Goal: Information Seeking & Learning: Learn about a topic

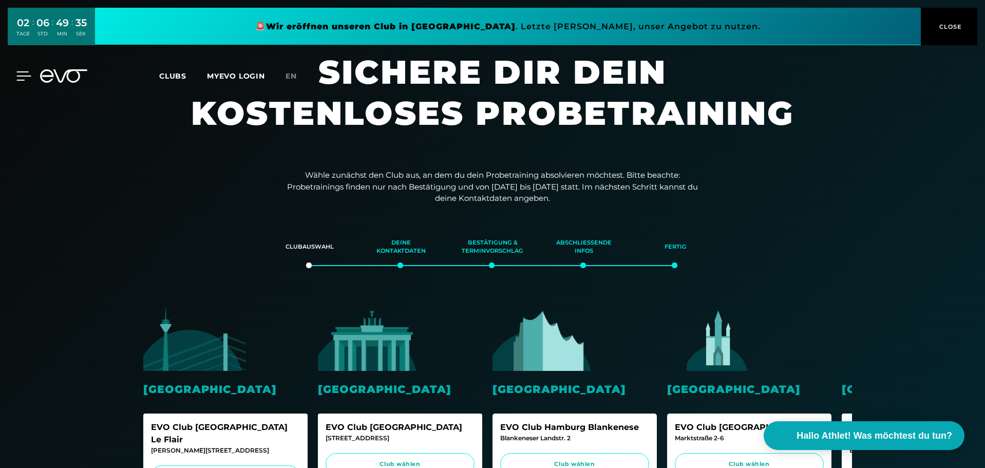
click at [21, 73] on icon at bounding box center [23, 75] width 15 height 9
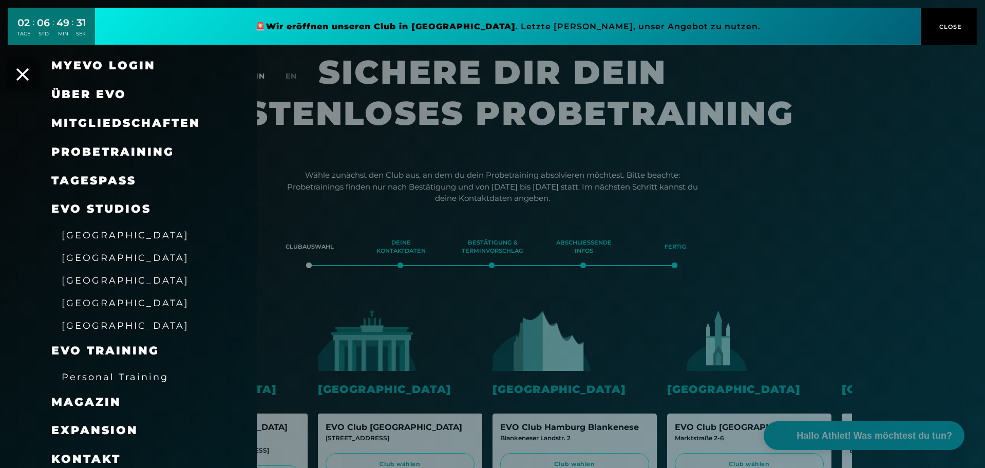
click at [79, 92] on span "Über EVO" at bounding box center [88, 94] width 75 height 14
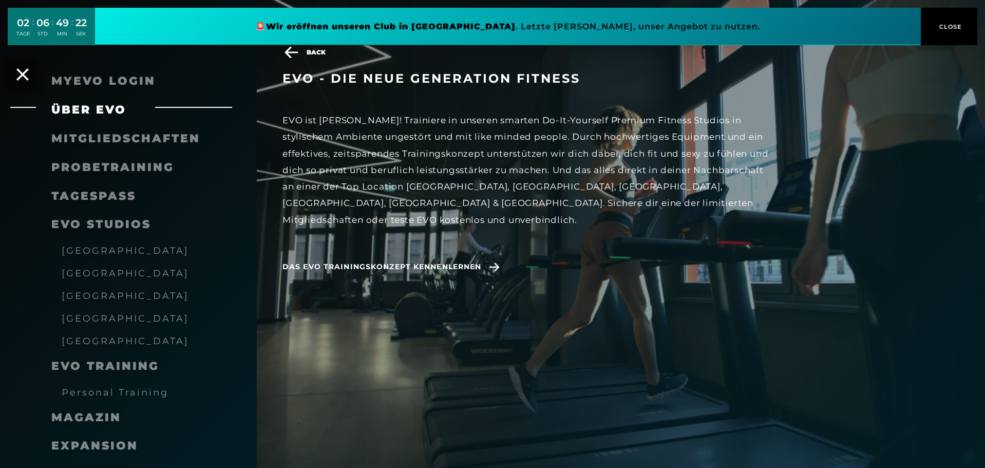
scroll to position [103, 0]
click at [93, 138] on span "Mitgliedschaften" at bounding box center [125, 138] width 149 height 14
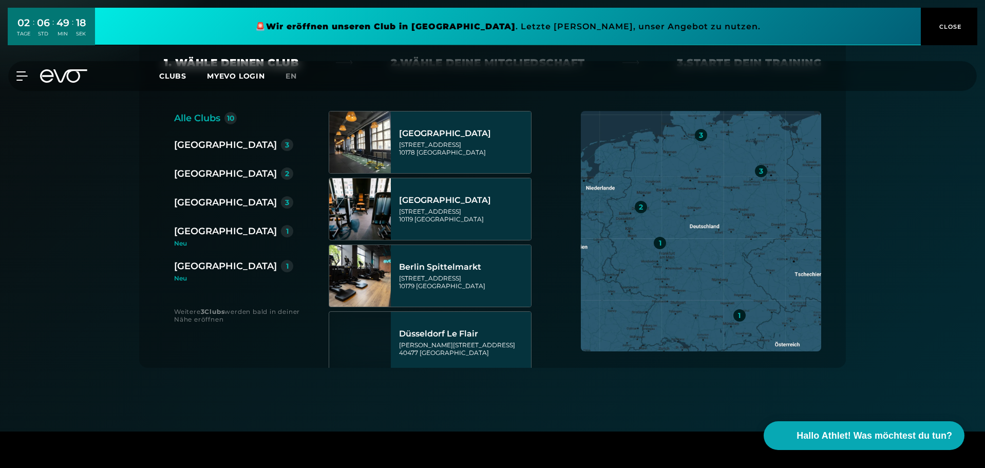
scroll to position [205, 0]
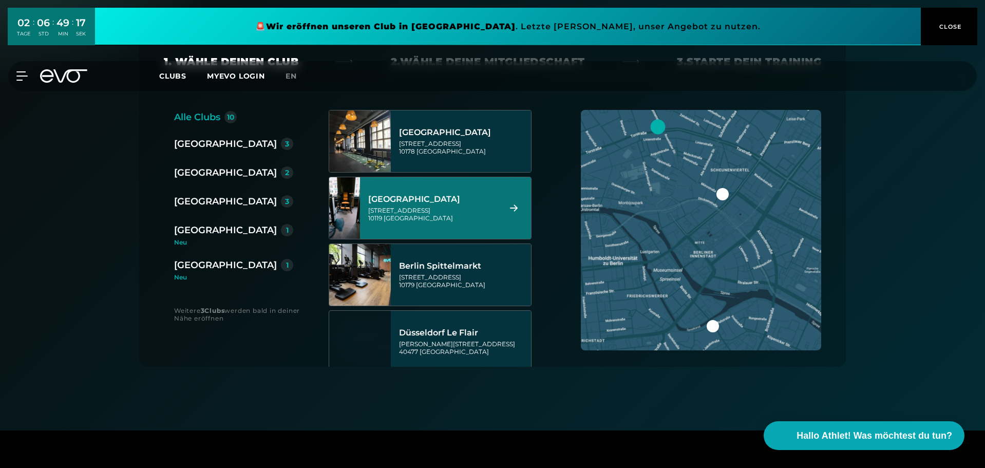
click at [196, 200] on div "[GEOGRAPHIC_DATA]" at bounding box center [225, 201] width 103 height 14
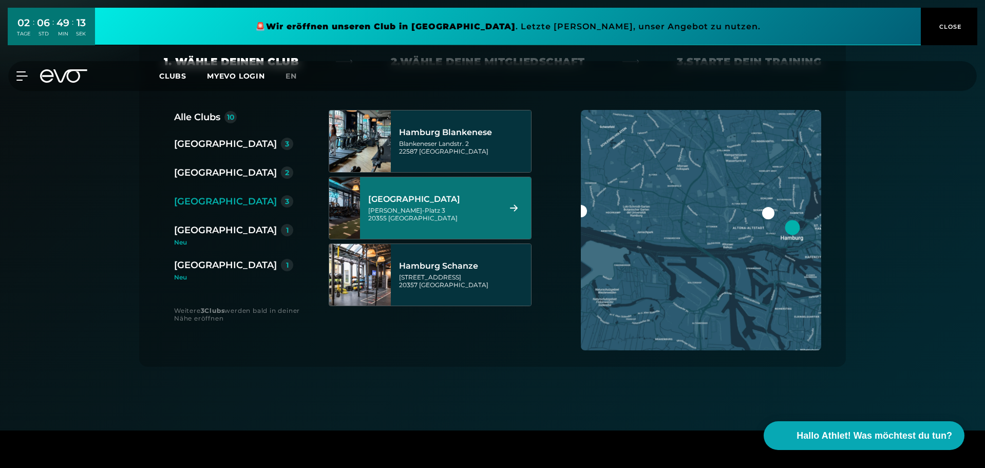
click at [429, 199] on div "[GEOGRAPHIC_DATA]" at bounding box center [432, 199] width 129 height 10
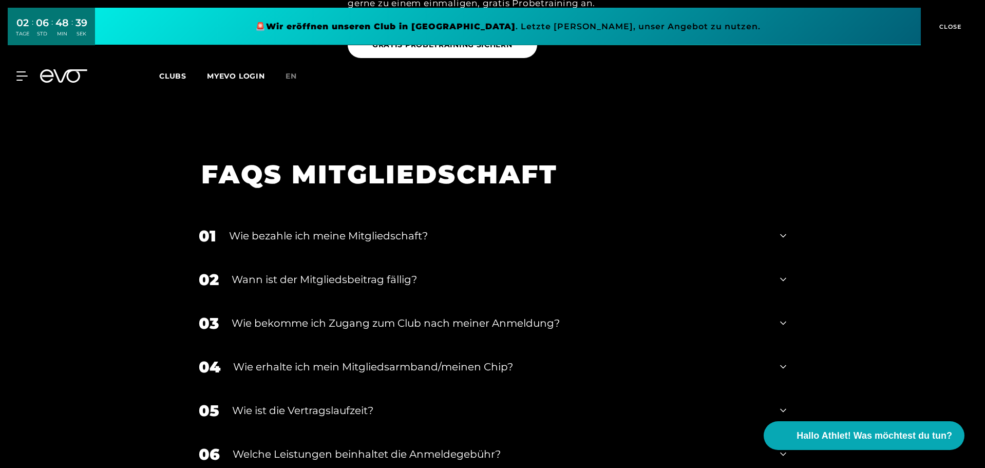
scroll to position [1614, 0]
click at [321, 271] on div "Wann ist der Mitgliedsbeitrag fällig?" at bounding box center [500, 278] width 536 height 15
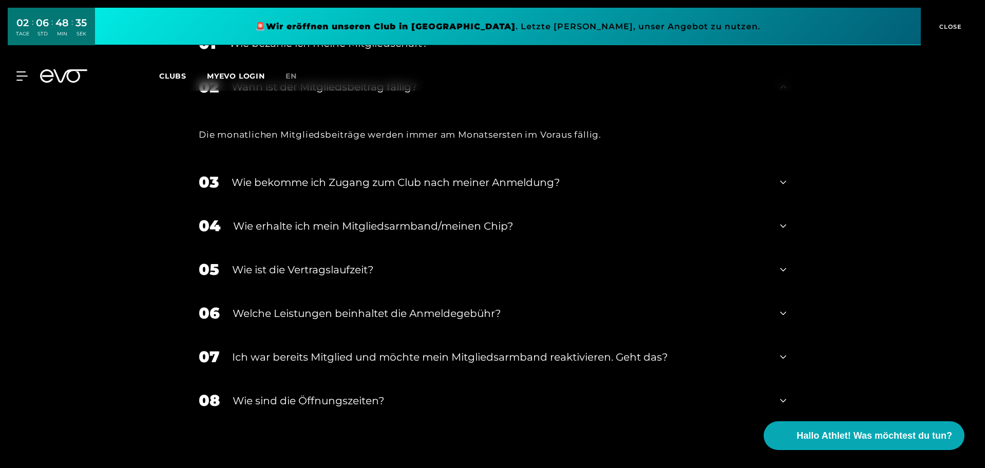
scroll to position [1819, 0]
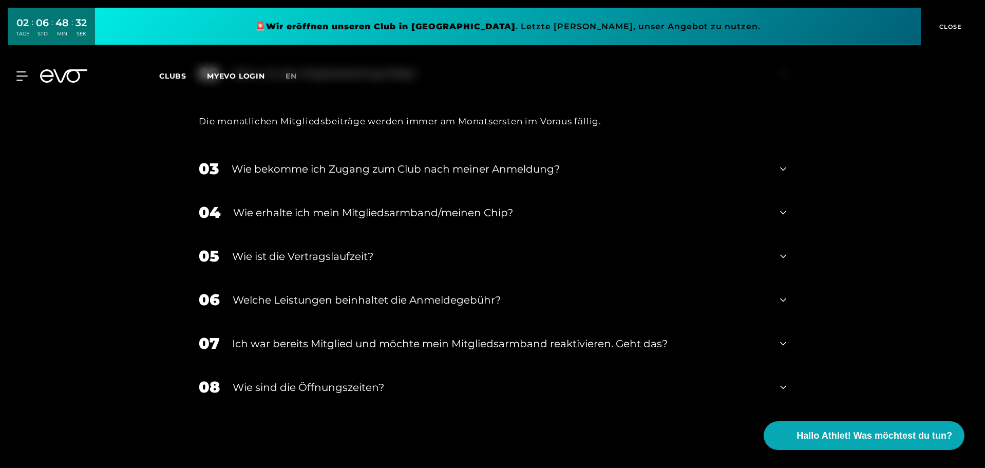
click at [335, 205] on div "Wie erhalte ich mein Mitgliedsarmband/meinen Chip?" at bounding box center [500, 212] width 534 height 15
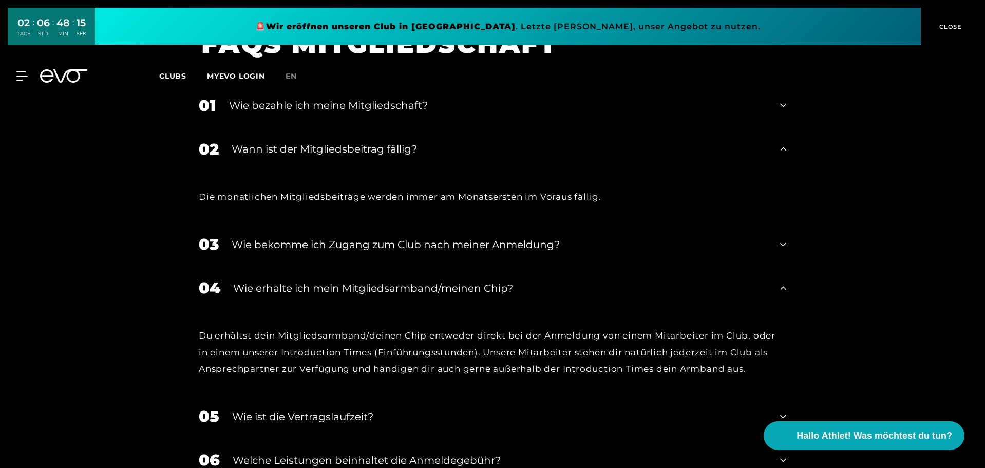
scroll to position [1599, 0]
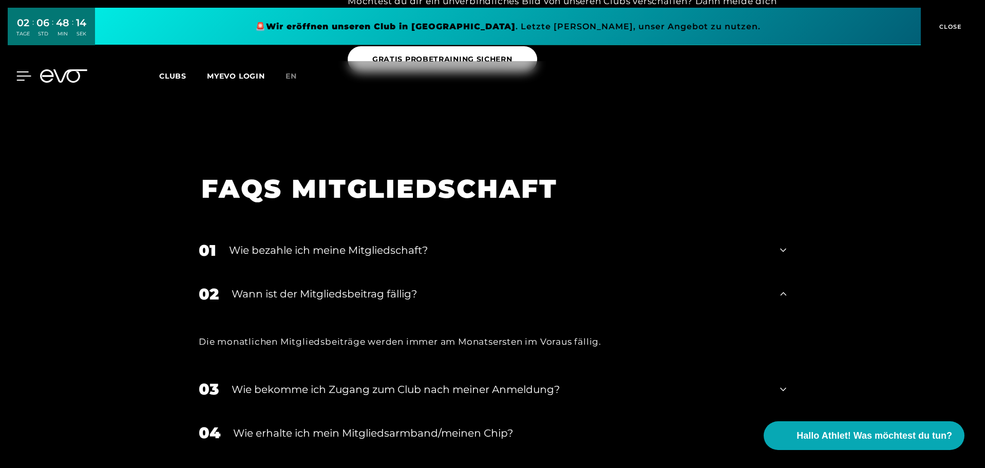
click at [26, 73] on icon at bounding box center [23, 75] width 15 height 9
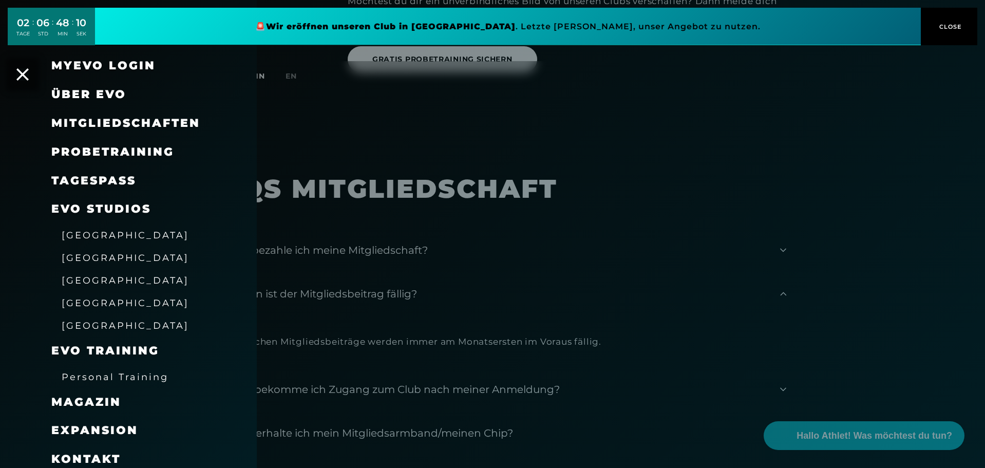
click at [91, 281] on span "[GEOGRAPHIC_DATA]" at bounding box center [125, 280] width 127 height 11
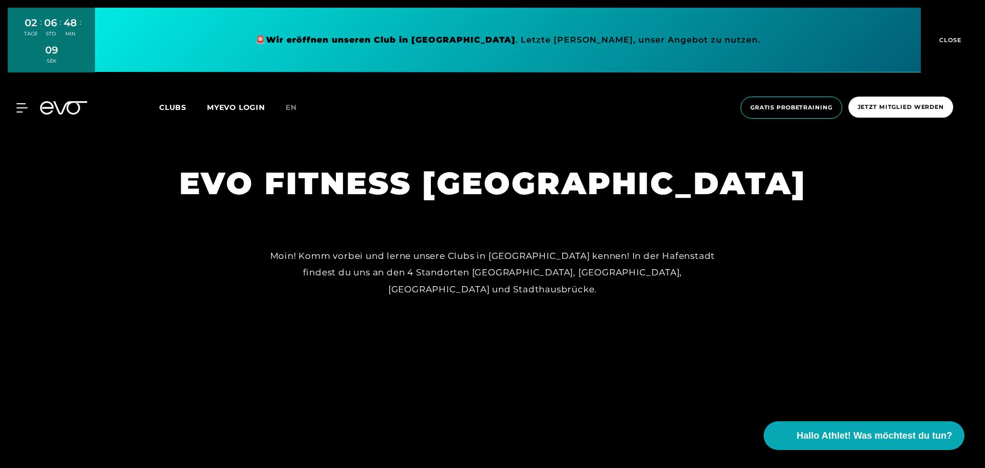
scroll to position [51, 0]
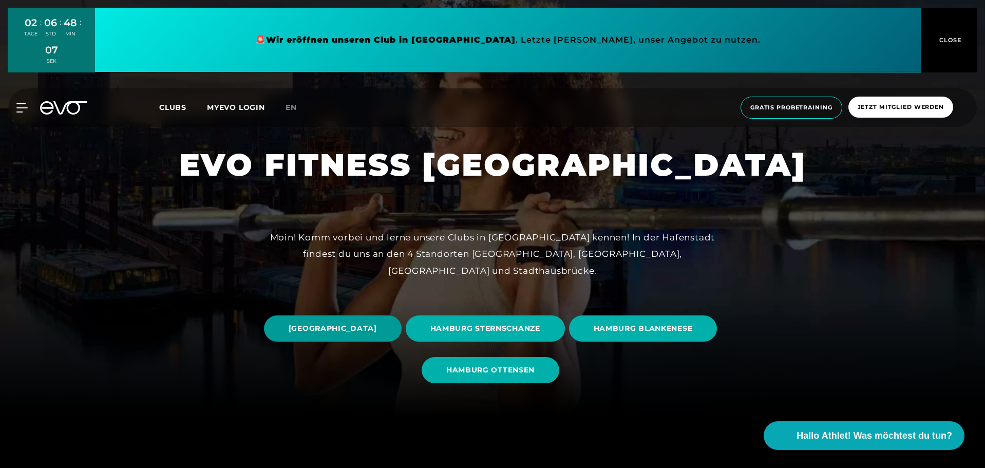
click at [377, 324] on span "[GEOGRAPHIC_DATA]" at bounding box center [333, 328] width 88 height 11
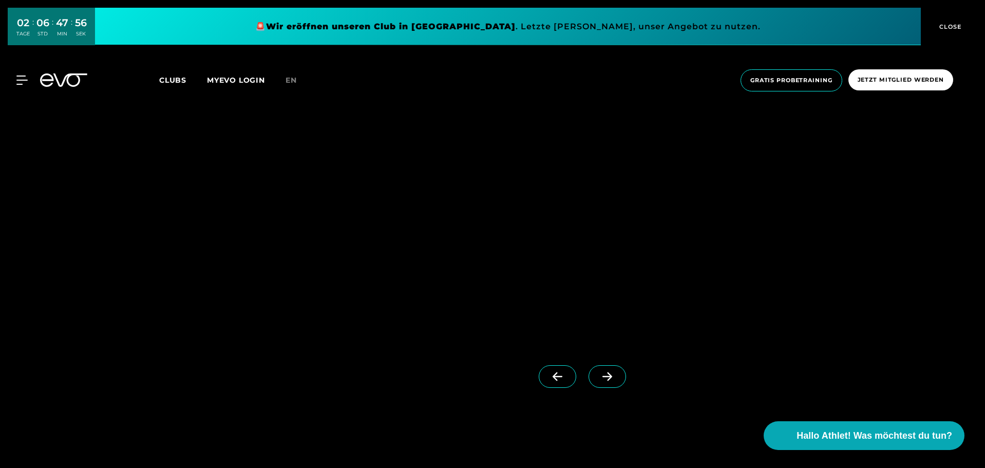
scroll to position [1027, 0]
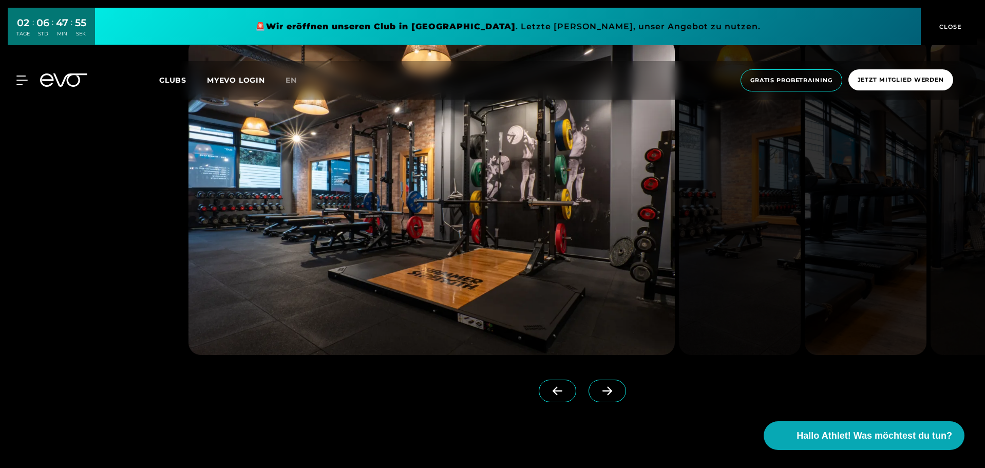
click at [598, 392] on icon at bounding box center [607, 390] width 18 height 9
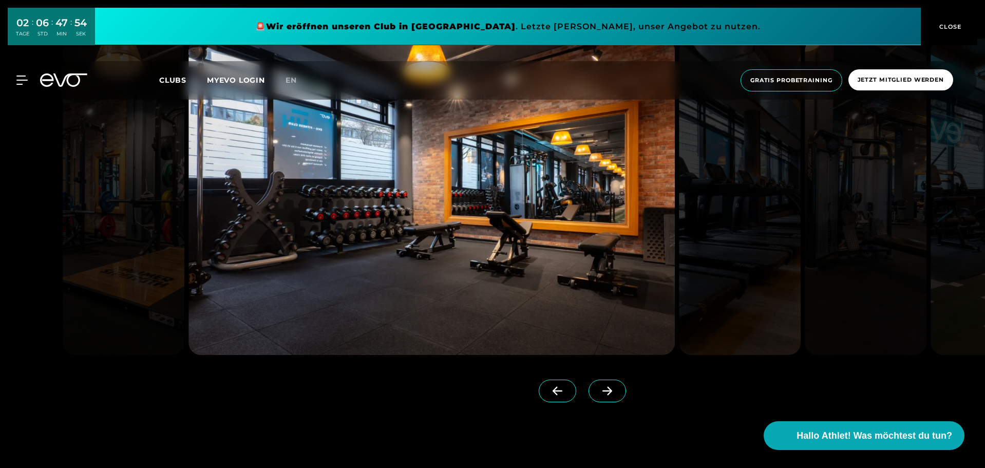
click at [598, 392] on icon at bounding box center [607, 390] width 18 height 9
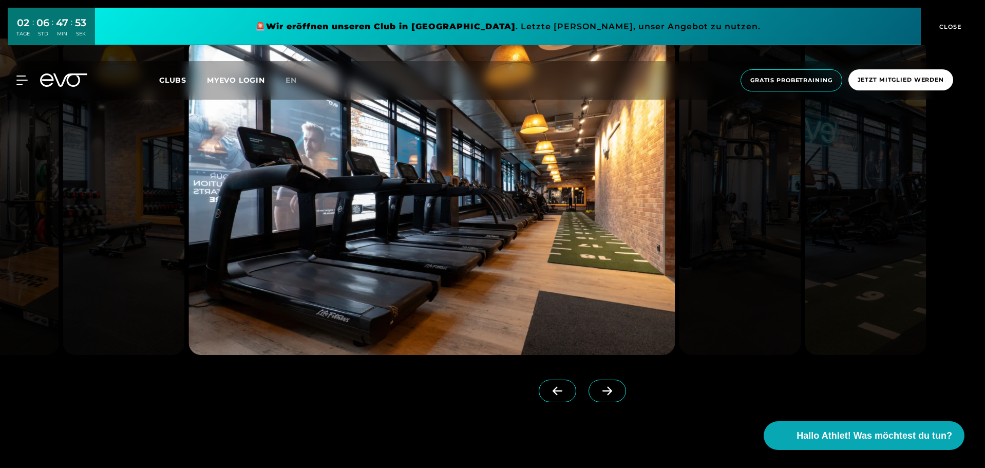
click at [598, 392] on icon at bounding box center [607, 390] width 18 height 9
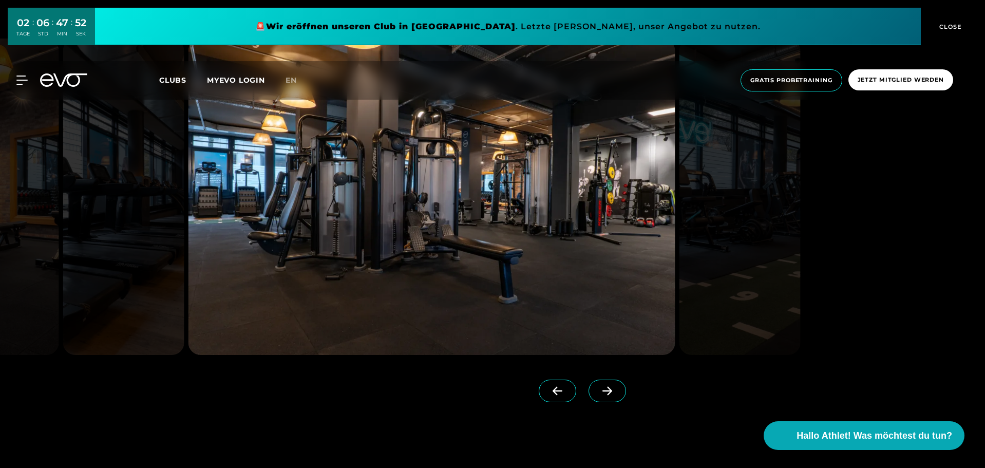
click at [598, 392] on icon at bounding box center [607, 390] width 18 height 9
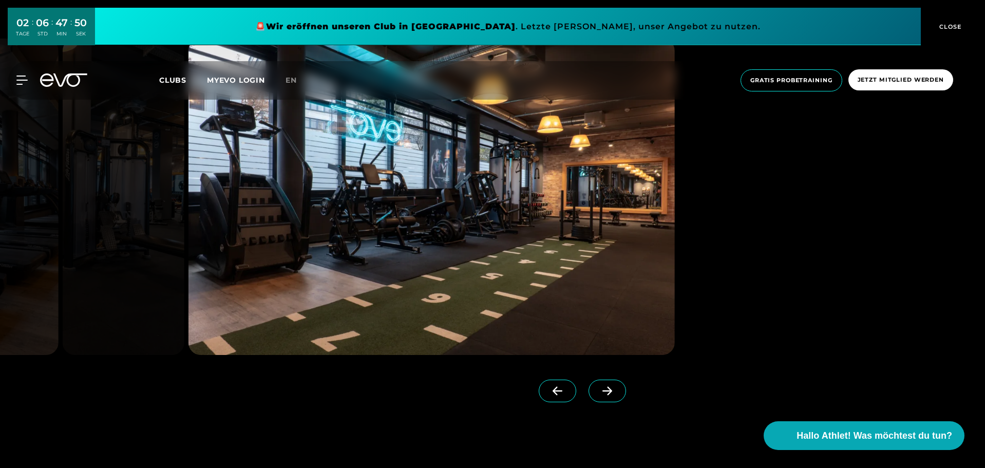
click at [598, 392] on icon at bounding box center [607, 390] width 18 height 9
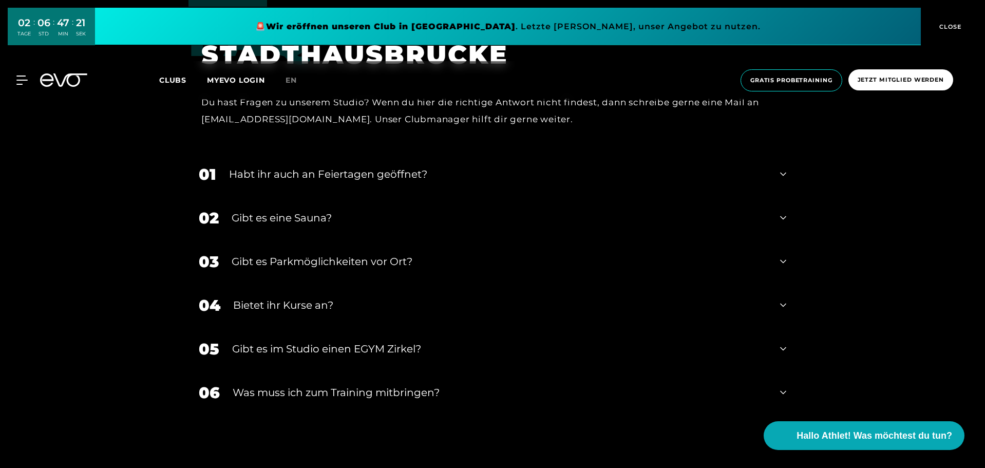
scroll to position [3852, 0]
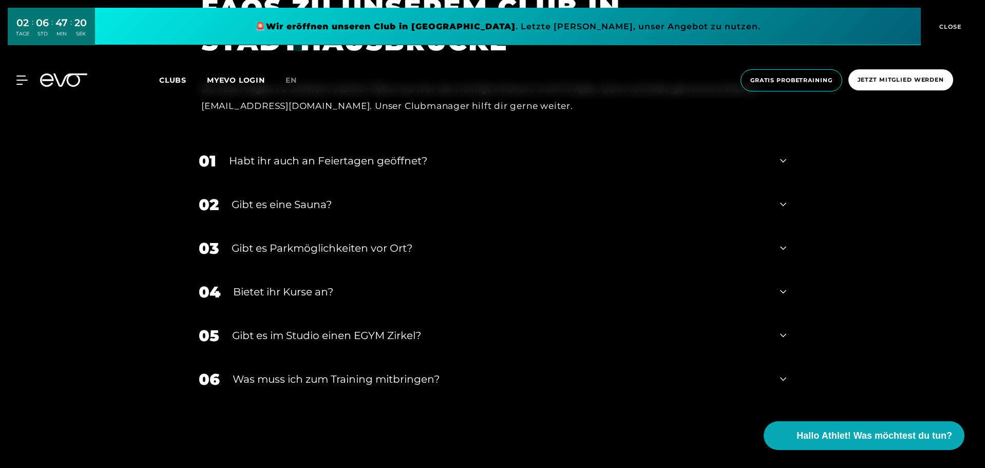
click at [298, 197] on div "Gibt es eine Sauna?" at bounding box center [500, 204] width 536 height 15
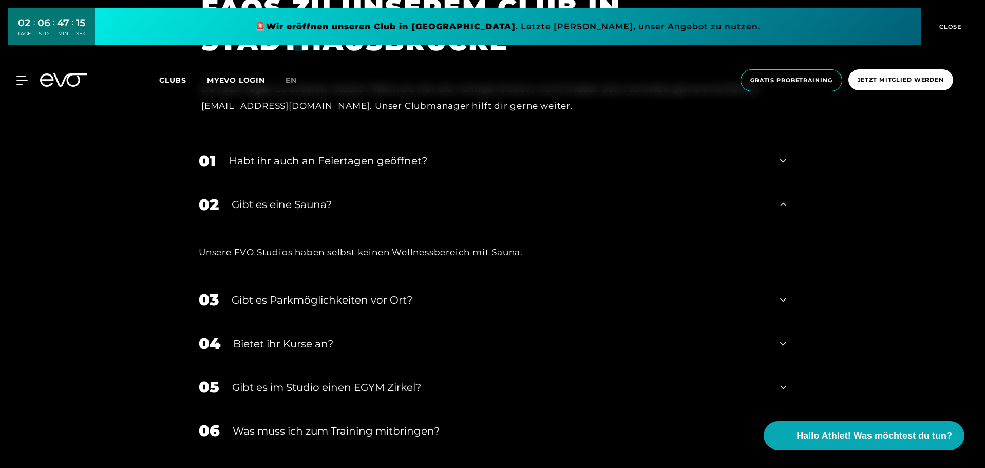
click at [293, 292] on div "Gibt es Parkmöglichkeiten vor Ort?" at bounding box center [500, 299] width 536 height 15
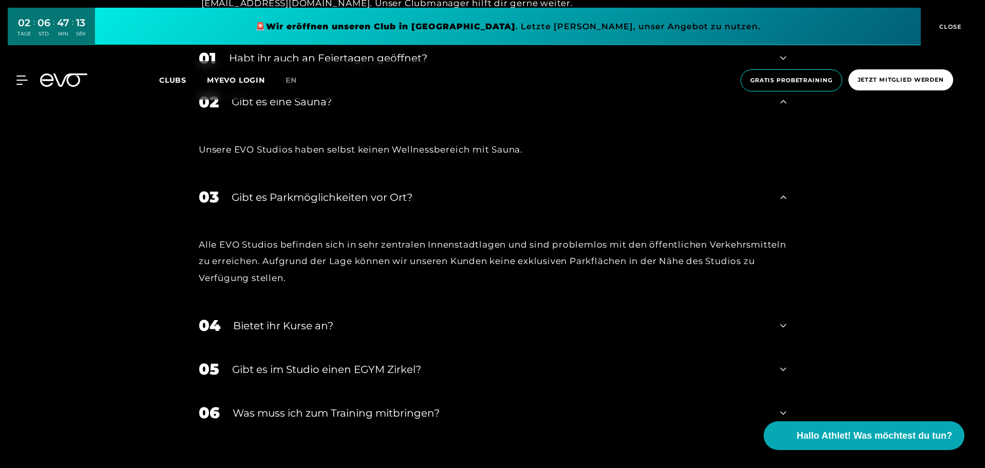
scroll to position [4007, 0]
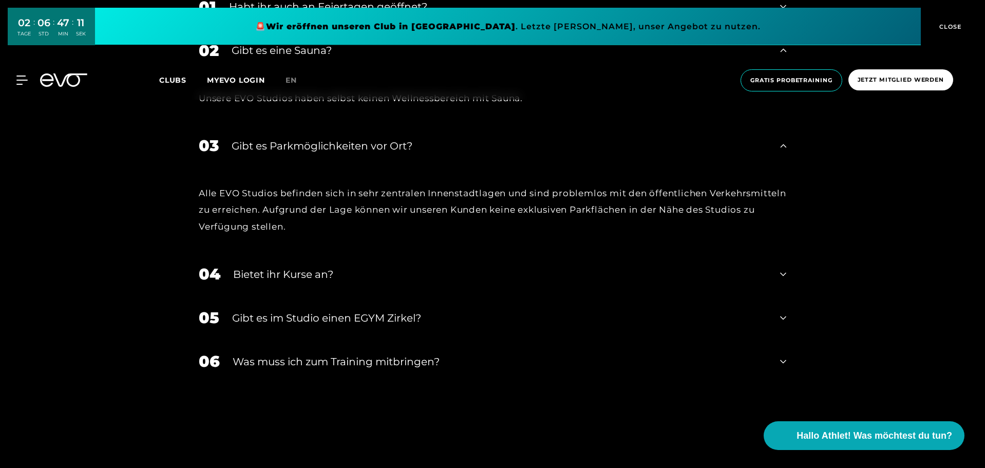
click at [286, 310] on div "Gibt es im Studio einen EGYM Zirkel?" at bounding box center [499, 317] width 535 height 15
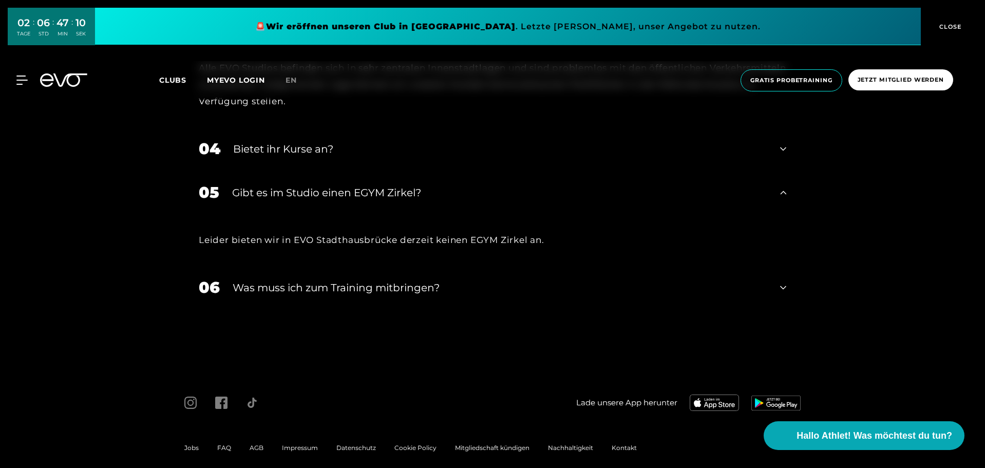
scroll to position [4132, 0]
click at [292, 279] on div "Was muss ich zum Training mitbringen?" at bounding box center [500, 286] width 535 height 15
